Goal: Information Seeking & Learning: Learn about a topic

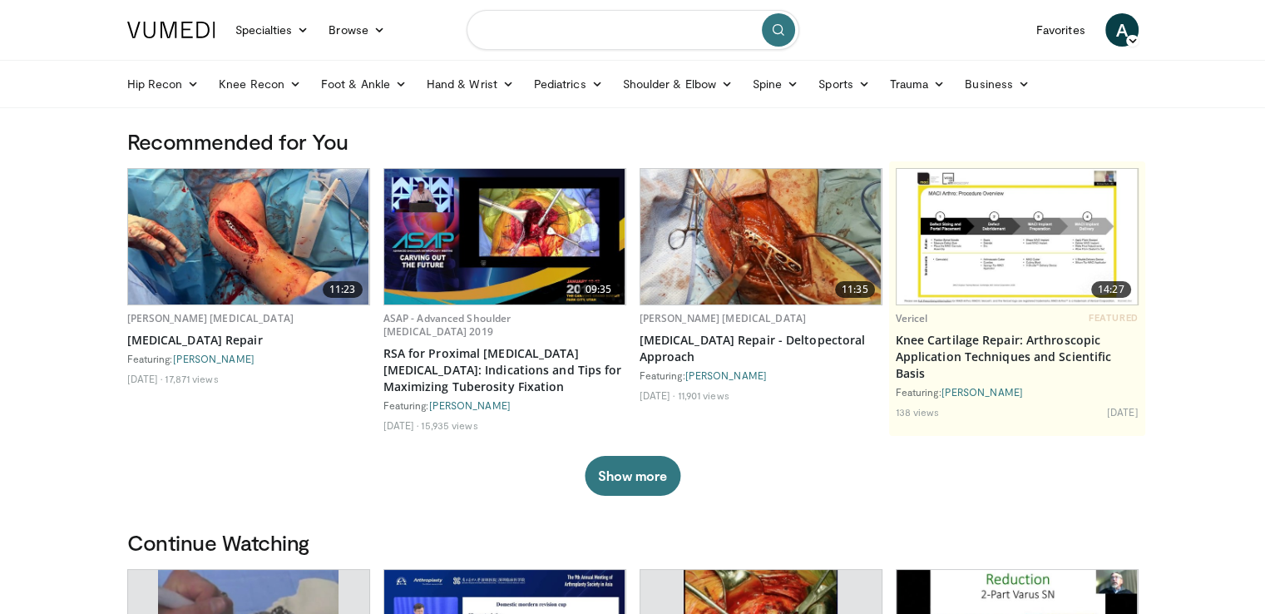
click at [508, 34] on input "Search topics, interventions" at bounding box center [633, 30] width 333 height 40
type input "**********"
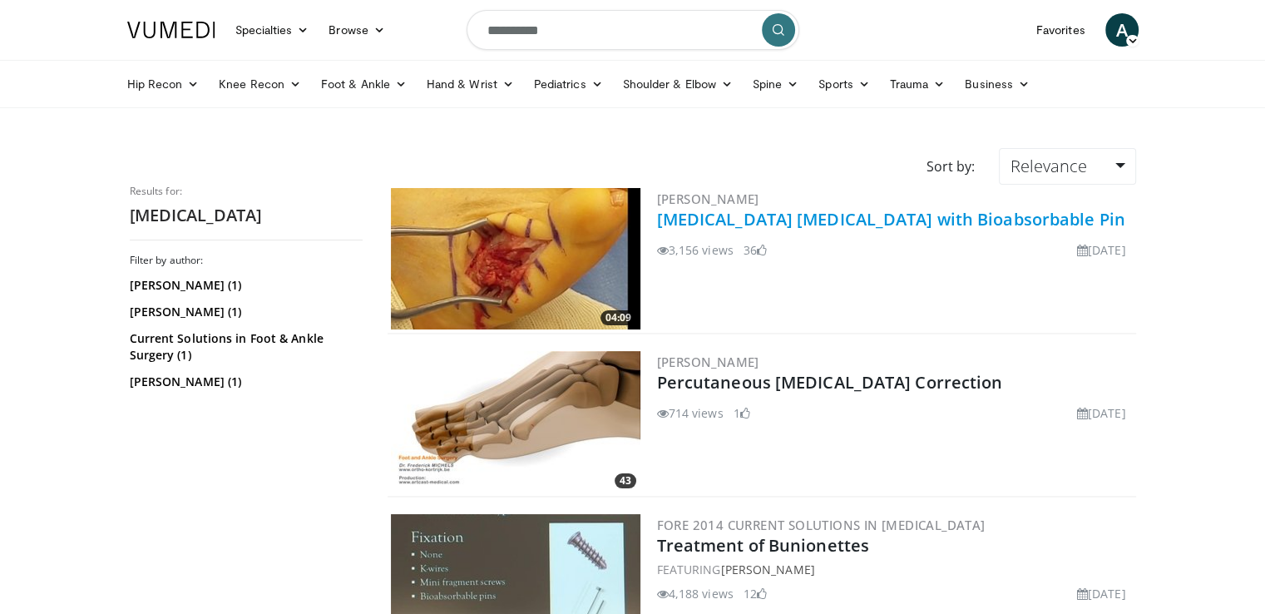
click at [719, 225] on link "Bunionette Osteotomy with Bioabsorbable Pin" at bounding box center [891, 219] width 468 height 22
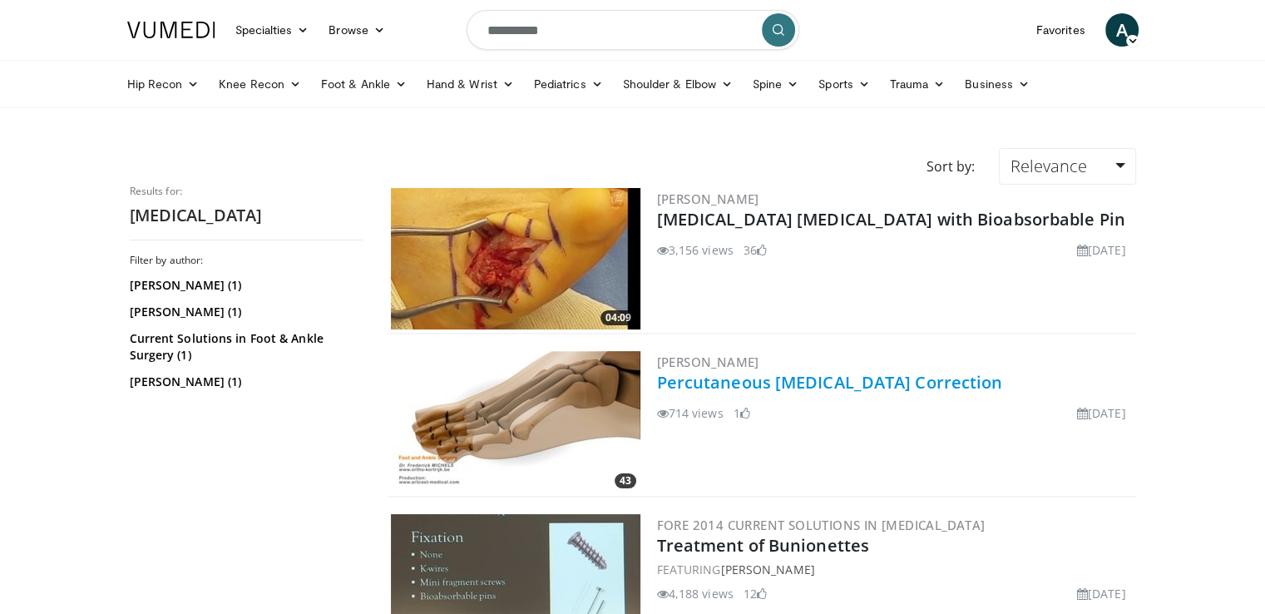
click at [689, 385] on link "Percutaneous [MEDICAL_DATA] Correction" at bounding box center [830, 382] width 346 height 22
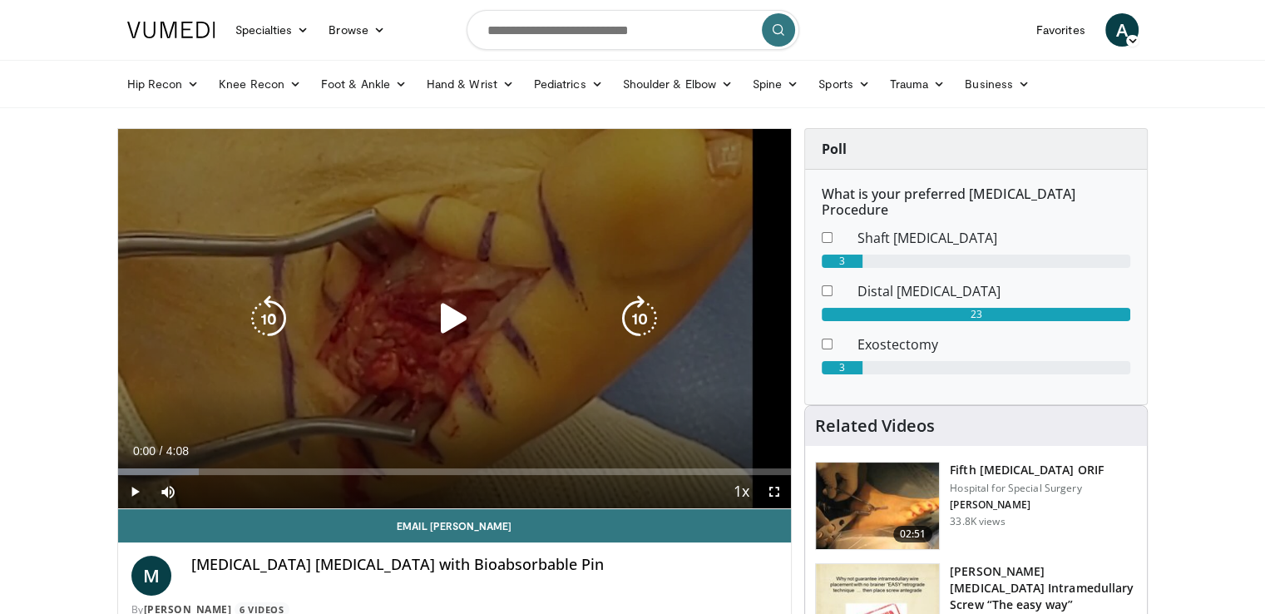
click at [452, 329] on icon "Video Player" at bounding box center [454, 318] width 47 height 47
click at [449, 329] on icon "Video Player" at bounding box center [454, 318] width 47 height 47
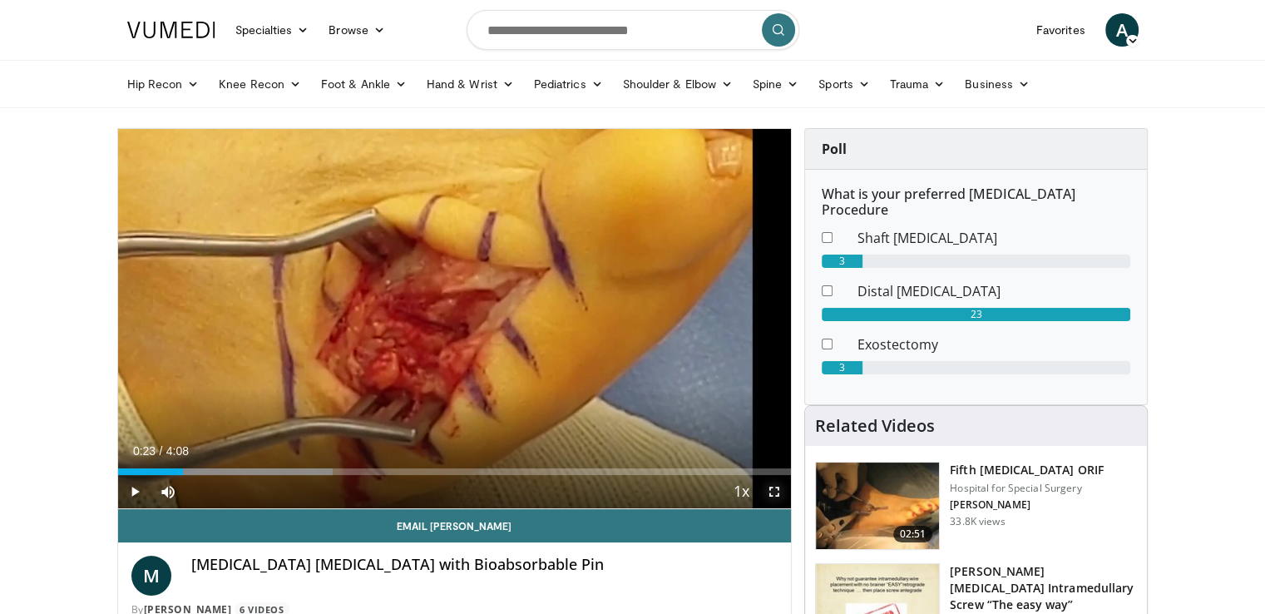
click at [770, 494] on span "Video Player" at bounding box center [774, 491] width 33 height 33
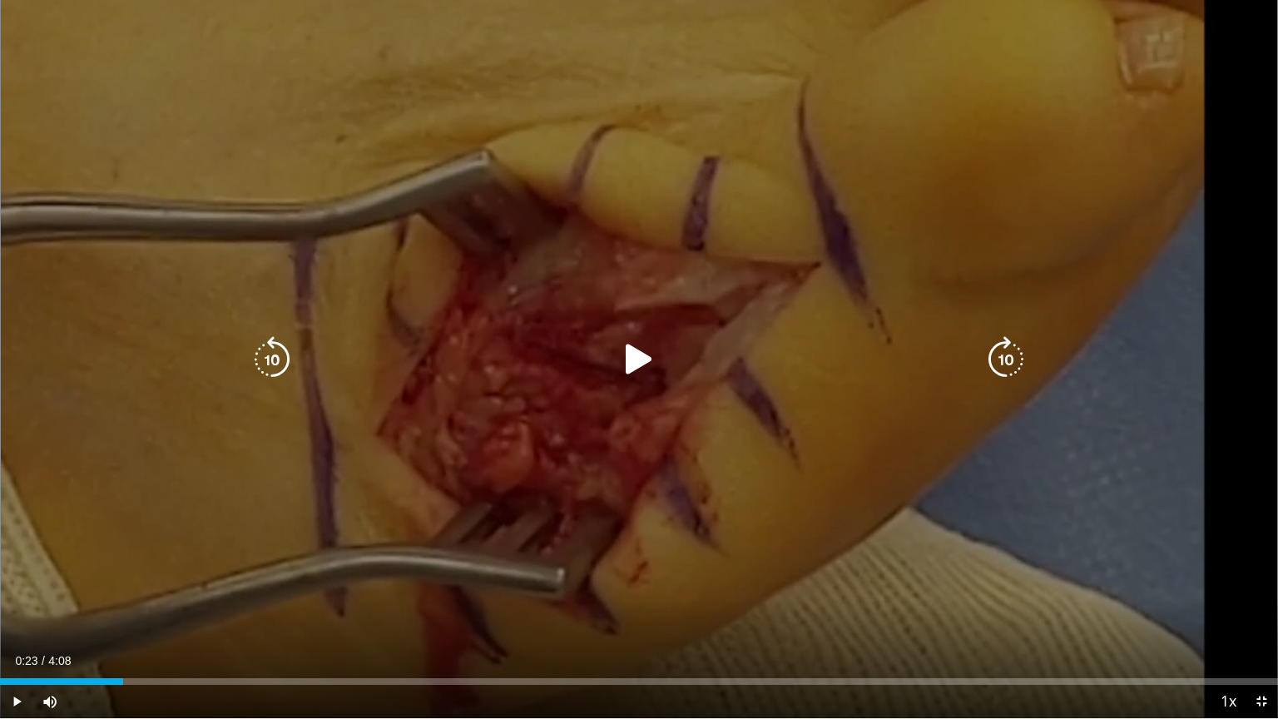
click at [640, 365] on icon "Video Player" at bounding box center [638, 359] width 47 height 47
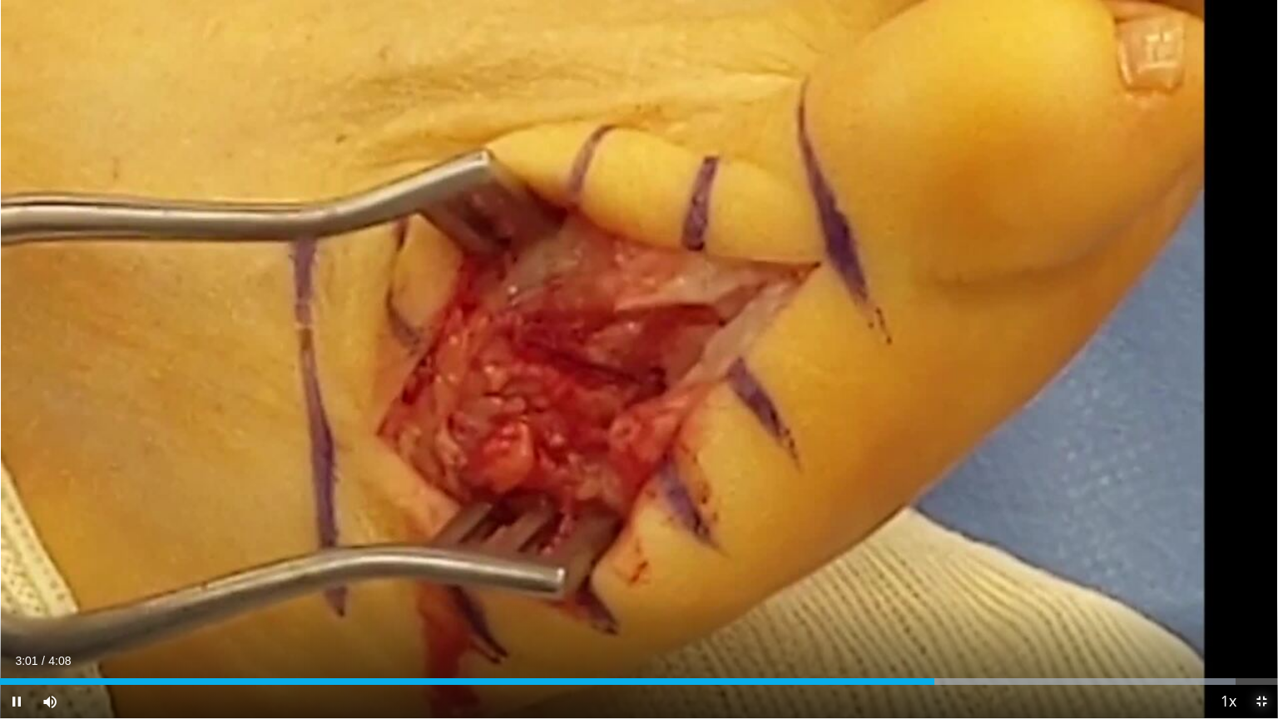
click at [1261, 613] on span "Video Player" at bounding box center [1260, 700] width 33 height 33
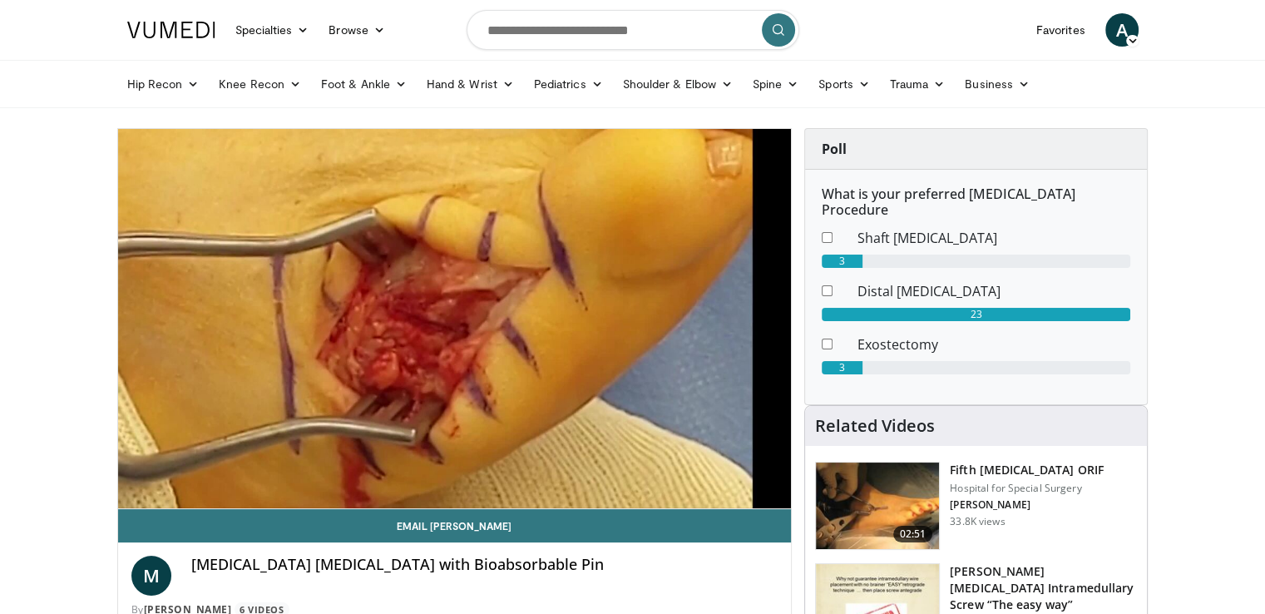
click at [754, 467] on video-js "**********" at bounding box center [455, 319] width 674 height 380
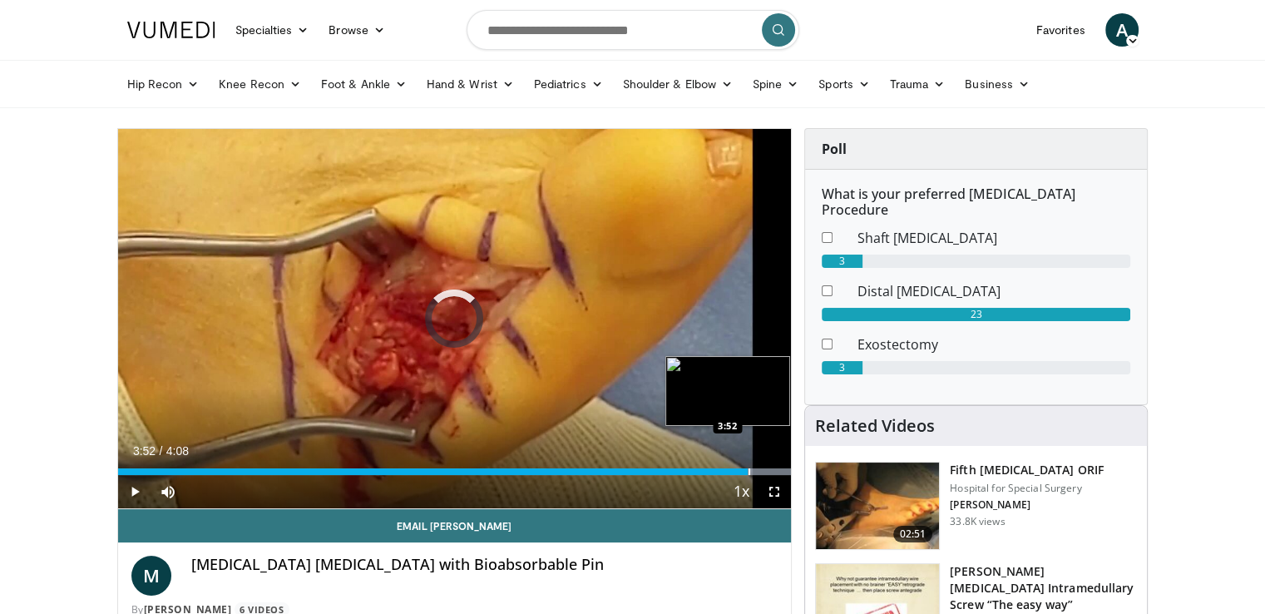
click at [749, 468] on div "Progress Bar" at bounding box center [750, 471] width 2 height 7
click at [744, 470] on div "Progress Bar" at bounding box center [745, 471] width 2 height 7
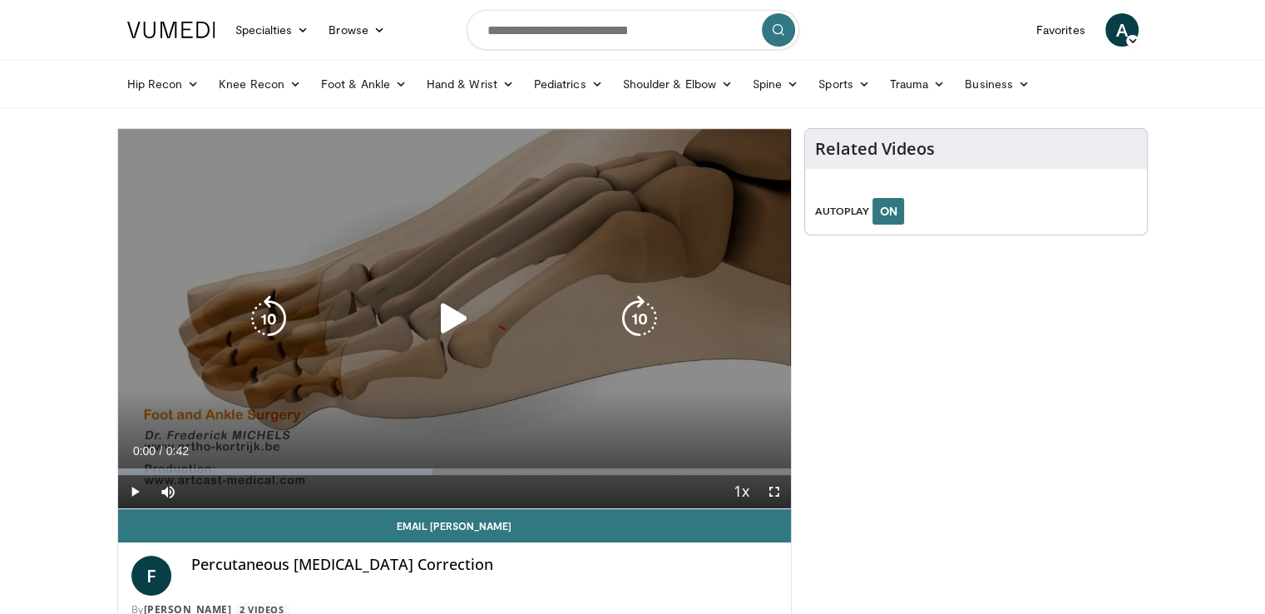
click at [448, 327] on icon "Video Player" at bounding box center [454, 318] width 47 height 47
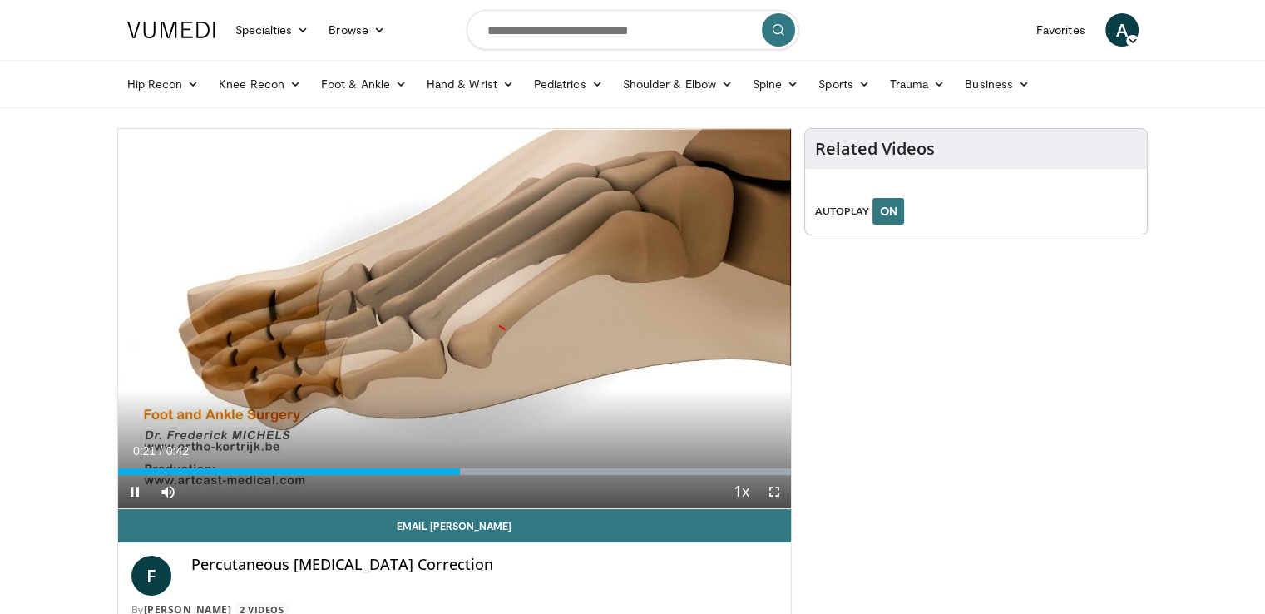
click at [498, 480] on video-js "**********" at bounding box center [455, 319] width 674 height 380
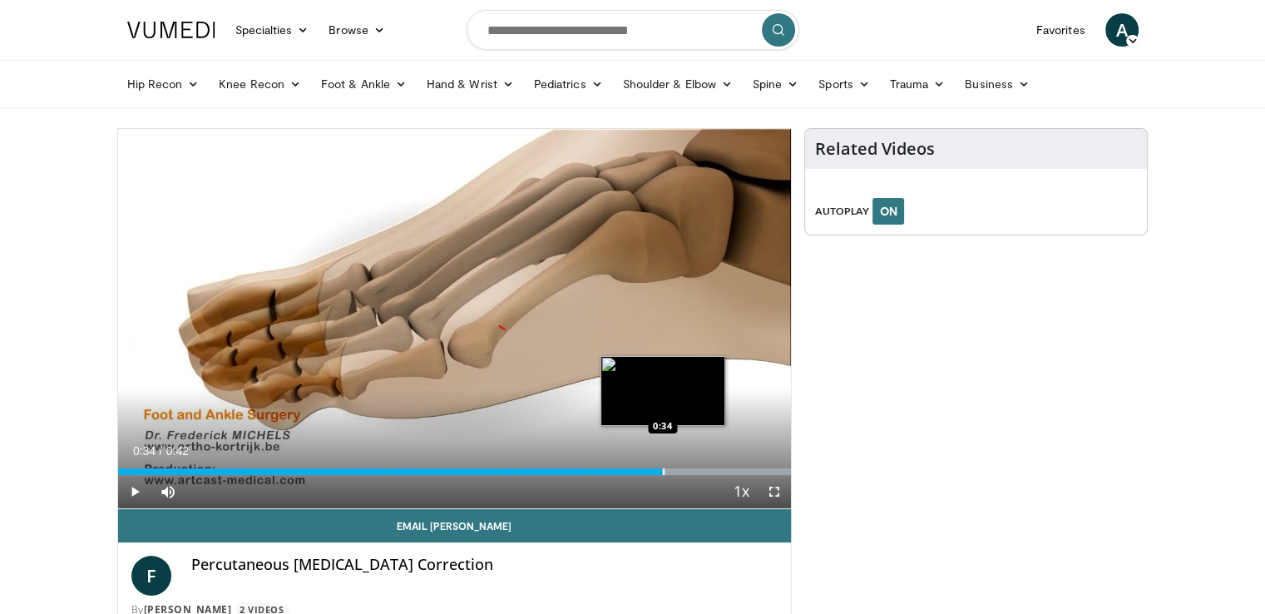
click at [662, 467] on div "Loaded : 100.00% 0:34 0:34" at bounding box center [455, 467] width 674 height 16
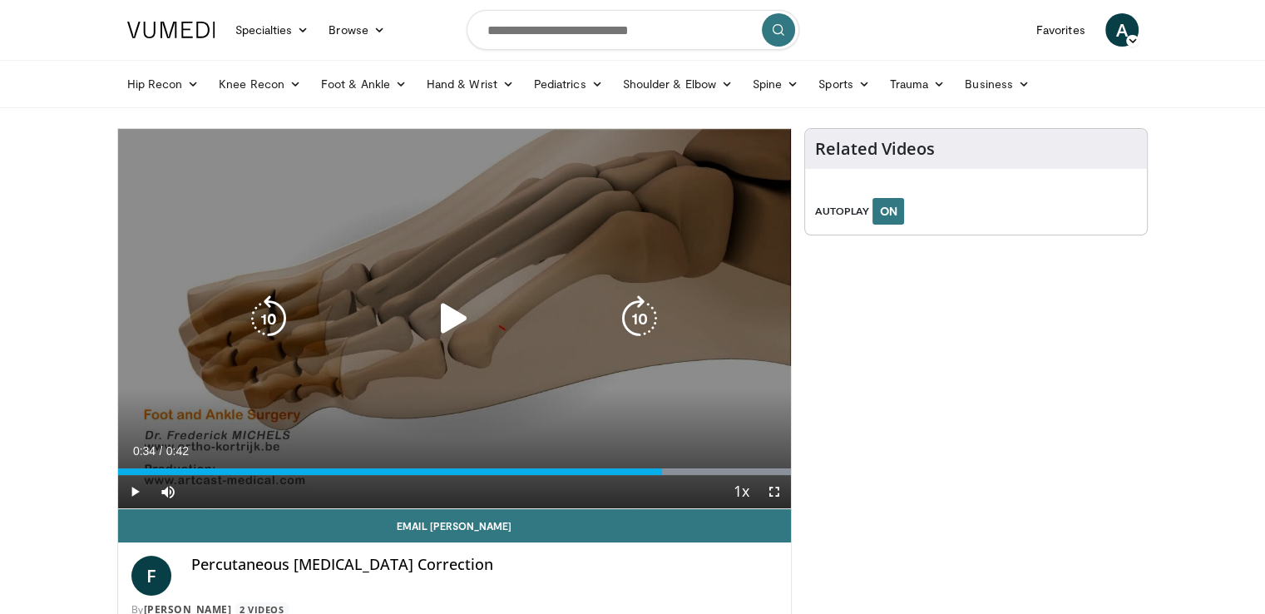
click at [655, 413] on div "10 seconds Tap to unmute" at bounding box center [455, 318] width 674 height 379
